Goal: Task Accomplishment & Management: Complete application form

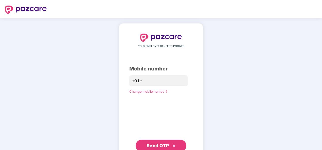
click at [129, 107] on div "YOUR EMPLOYEE BENEFITS PARTNER Mobile number +91 **** Change mobile number? Sen…" at bounding box center [160, 93] width 63 height 118
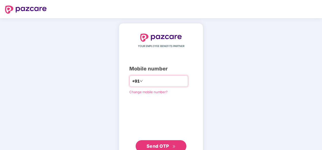
click at [167, 76] on div "+91 ****" at bounding box center [158, 81] width 59 height 12
click at [159, 81] on input "****" at bounding box center [165, 81] width 42 height 8
type input "**********"
click link "Change mobile number?" at bounding box center [148, 92] width 38 height 4
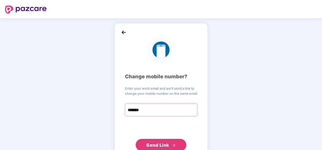
type input "**********"
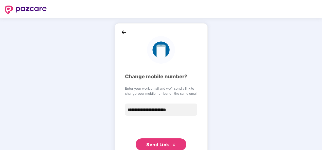
click at [169, 140] on button "Send Link" at bounding box center [160, 145] width 51 height 12
click at [122, 32] on img at bounding box center [124, 33] width 8 height 8
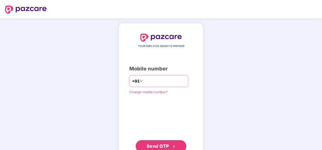
type input "**"
click at [167, 79] on input "**" at bounding box center [165, 81] width 42 height 8
type input "**********"
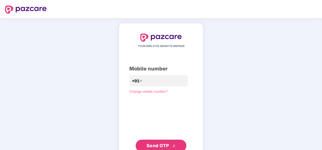
click at [129, 119] on div "**********" at bounding box center [160, 93] width 63 height 118
click at [158, 139] on div "**********" at bounding box center [160, 93] width 63 height 118
click at [157, 141] on button "Send OTP" at bounding box center [160, 146] width 51 height 12
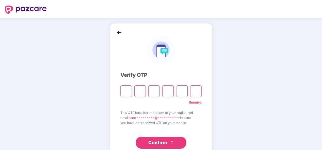
type input "*"
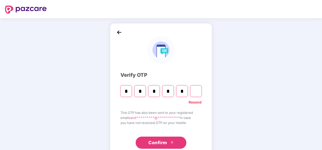
type input "*"
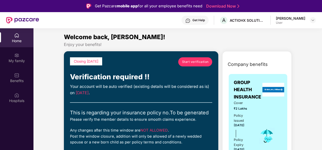
click at [182, 63] on span "Start verification" at bounding box center [195, 61] width 27 height 5
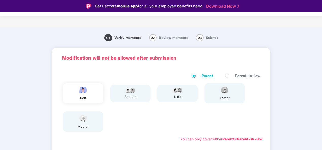
scroll to position [91, 0]
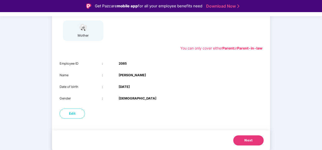
click at [242, 144] on button "Next" at bounding box center [248, 141] width 30 height 10
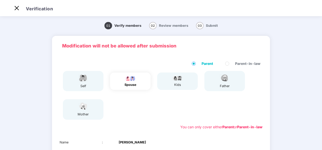
scroll to position [0, 0]
click at [74, 83] on div "self" at bounding box center [83, 81] width 41 height 20
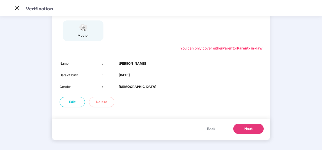
click at [209, 128] on span "Back" at bounding box center [211, 129] width 8 height 6
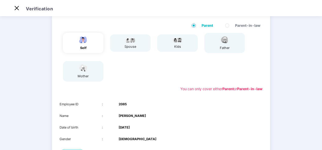
scroll to position [38, 0]
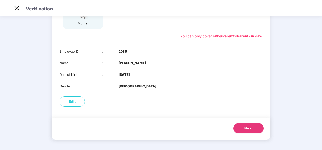
click at [249, 127] on span "Next" at bounding box center [248, 128] width 8 height 5
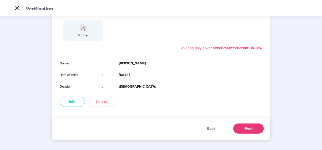
scroll to position [45, 0]
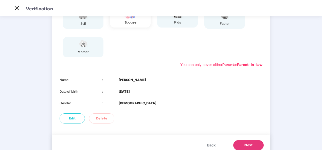
click at [251, 147] on span "Next" at bounding box center [248, 145] width 8 height 5
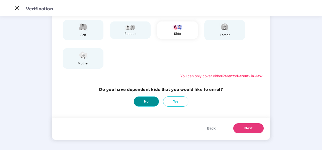
click at [152, 104] on button "No" at bounding box center [145, 102] width 25 height 10
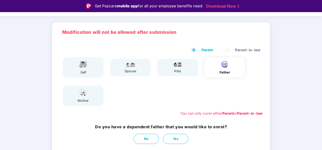
scroll to position [26, 0]
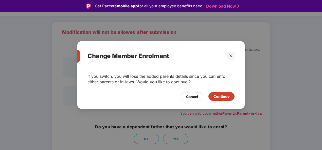
click at [196, 96] on div "Cancel" at bounding box center [192, 97] width 12 height 6
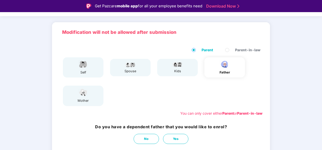
scroll to position [51, 0]
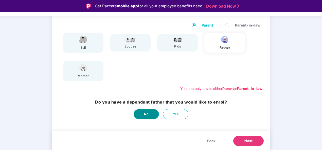
click at [145, 113] on span "No" at bounding box center [146, 114] width 5 height 5
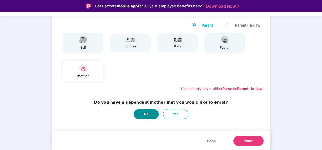
click at [145, 114] on span "No" at bounding box center [146, 114] width 5 height 5
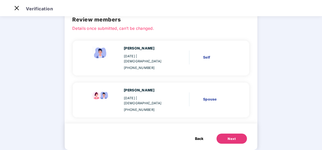
scroll to position [0, 0]
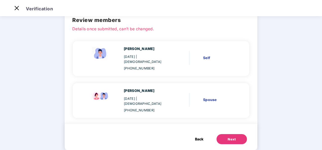
click at [198, 137] on span "Back" at bounding box center [199, 140] width 8 height 6
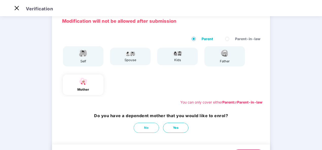
click at [246, 40] on span "Parent-in-law" at bounding box center [247, 39] width 29 height 6
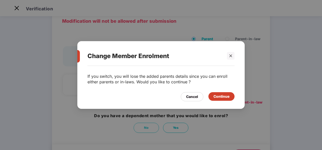
click at [218, 98] on div "Continue" at bounding box center [221, 97] width 16 height 6
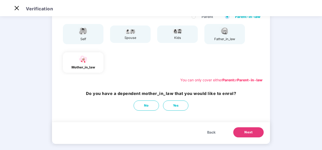
scroll to position [7, 0]
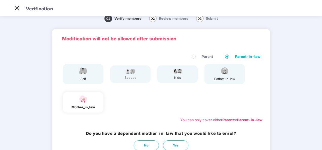
click at [225, 75] on img at bounding box center [224, 71] width 13 height 9
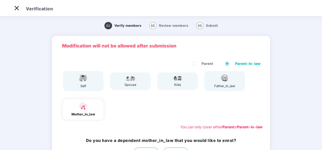
scroll to position [0, 0]
click at [90, 111] on div "mother_in_law" at bounding box center [83, 109] width 24 height 15
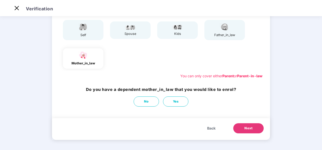
click at [207, 129] on span "Back" at bounding box center [211, 129] width 8 height 6
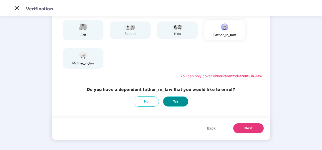
click at [170, 105] on button "Yes" at bounding box center [175, 102] width 25 height 10
select select "****"
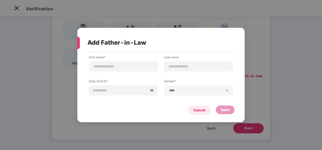
click at [196, 107] on div "Cancel" at bounding box center [199, 110] width 23 height 9
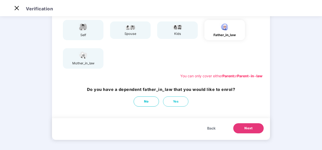
click at [83, 60] on div "mother_in_law" at bounding box center [83, 58] width 22 height 15
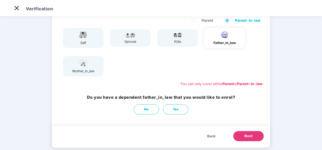
scroll to position [43, 0]
click at [211, 137] on span "Back" at bounding box center [211, 137] width 8 height 6
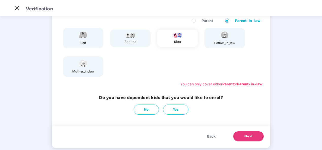
click at [211, 137] on span "Back" at bounding box center [211, 137] width 8 height 6
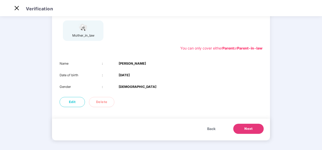
click at [241, 128] on button "Next" at bounding box center [248, 129] width 30 height 10
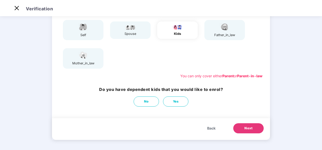
scroll to position [51, 0]
click at [146, 102] on span "No" at bounding box center [146, 101] width 5 height 5
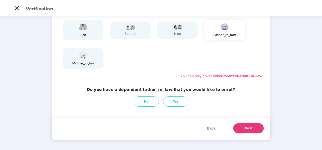
scroll to position [0, 0]
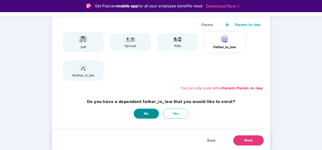
click at [145, 114] on span "No" at bounding box center [146, 113] width 5 height 5
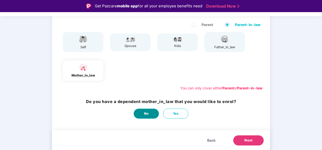
click at [154, 116] on button "No" at bounding box center [145, 114] width 25 height 10
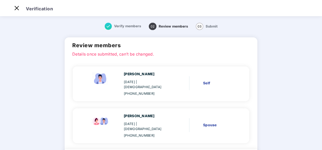
scroll to position [26, 0]
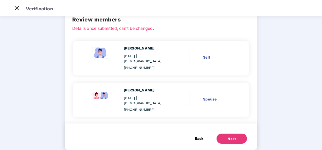
click at [227, 137] on div "Next" at bounding box center [231, 139] width 8 height 5
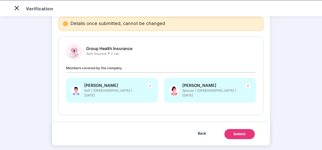
scroll to position [12, 0]
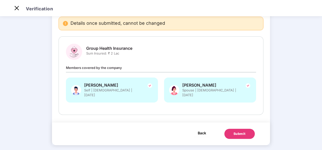
click at [204, 130] on span "Back" at bounding box center [201, 133] width 8 height 6
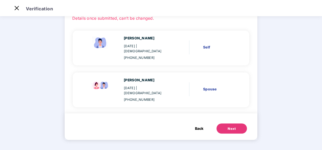
scroll to position [0, 0]
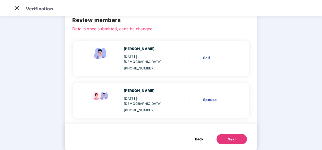
click at [195, 137] on span "Back" at bounding box center [199, 140] width 8 height 6
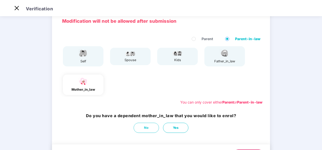
click at [141, 57] on div "spouse" at bounding box center [130, 56] width 41 height 17
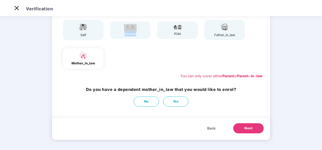
click at [210, 130] on span "Back" at bounding box center [211, 129] width 8 height 6
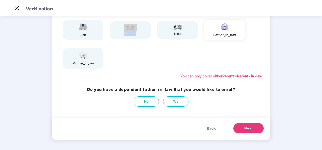
click at [210, 130] on span "Back" at bounding box center [211, 129] width 8 height 6
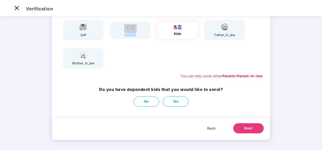
click at [210, 130] on span "Back" at bounding box center [211, 129] width 8 height 6
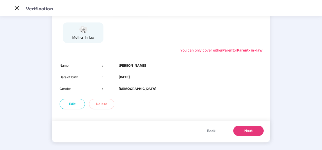
scroll to position [77, 0]
click at [77, 106] on button "Edit" at bounding box center [71, 104] width 25 height 10
select select "******"
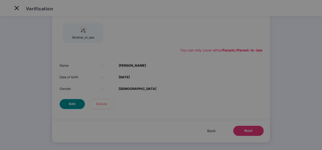
scroll to position [0, 0]
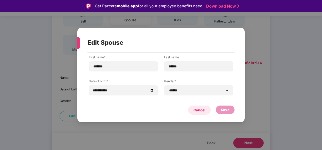
click at [199, 111] on div "Cancel" at bounding box center [199, 111] width 12 height 6
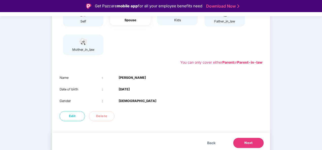
click at [244, 142] on span "Next" at bounding box center [248, 143] width 8 height 5
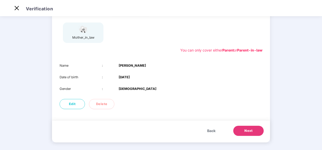
scroll to position [51, 0]
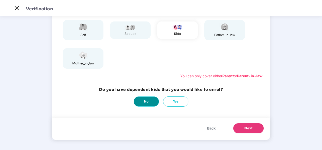
click at [151, 100] on button "No" at bounding box center [145, 102] width 25 height 10
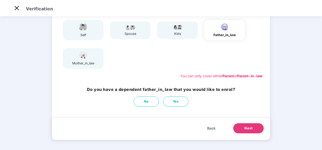
scroll to position [0, 0]
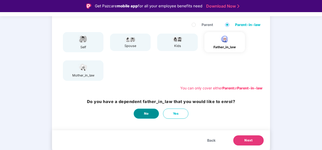
click at [148, 113] on button "No" at bounding box center [145, 114] width 25 height 10
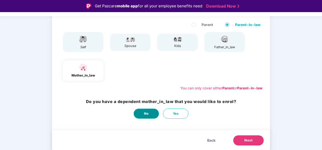
click at [150, 116] on button "No" at bounding box center [145, 114] width 25 height 10
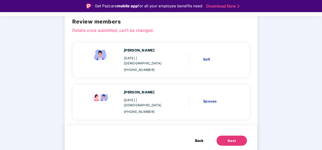
scroll to position [26, 0]
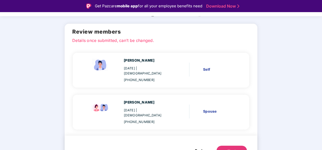
click at [227, 149] on div "Next" at bounding box center [231, 151] width 8 height 5
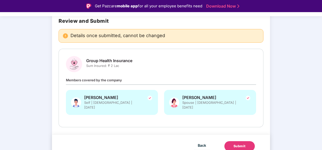
scroll to position [39, 0]
click at [238, 144] on div "Submit" at bounding box center [239, 146] width 12 height 5
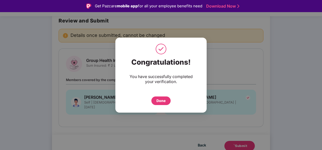
click at [162, 98] on div "Done" at bounding box center [160, 101] width 9 height 6
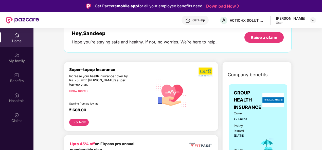
scroll to position [30, 0]
click at [86, 91] on div "Know more" at bounding box center [109, 91] width 81 height 4
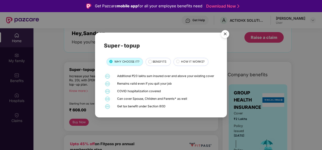
click at [224, 33] on img "Close" at bounding box center [225, 35] width 14 height 14
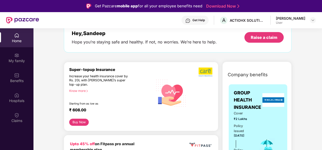
click at [82, 125] on button "Buy Now" at bounding box center [78, 122] width 19 height 7
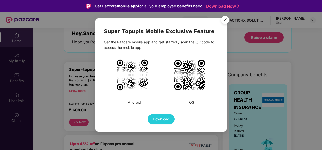
click at [223, 21] on img "Close" at bounding box center [225, 21] width 14 height 14
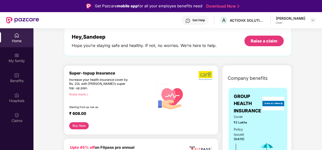
scroll to position [0, 0]
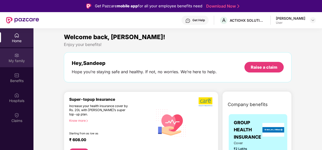
click at [25, 56] on div "My family" at bounding box center [16, 57] width 33 height 19
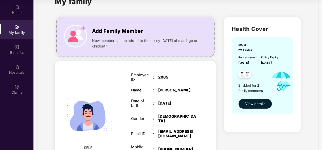
scroll to position [15, 0]
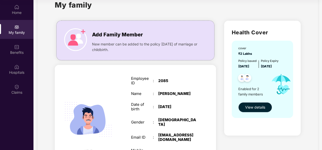
click at [255, 109] on span "View details" at bounding box center [255, 108] width 20 height 6
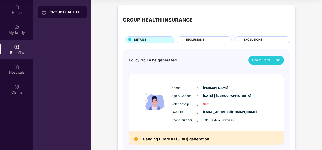
click at [181, 39] on circle at bounding box center [180, 39] width 3 height 3
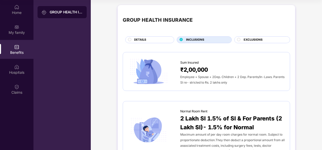
click at [239, 39] on circle at bounding box center [238, 39] width 3 height 3
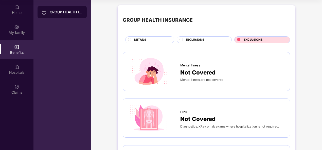
click at [133, 40] on div "DETAILS" at bounding box center [151, 40] width 40 height 5
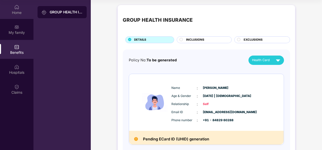
click at [17, 19] on div "Home" at bounding box center [16, 9] width 33 height 19
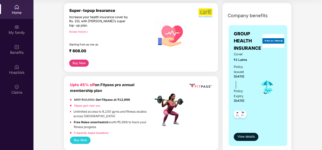
scroll to position [61, 0]
click at [82, 64] on button "Buy Now" at bounding box center [78, 62] width 19 height 7
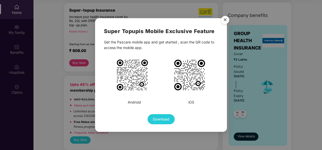
click at [226, 19] on img "Close" at bounding box center [225, 21] width 14 height 14
